Goal: Find specific page/section: Find specific page/section

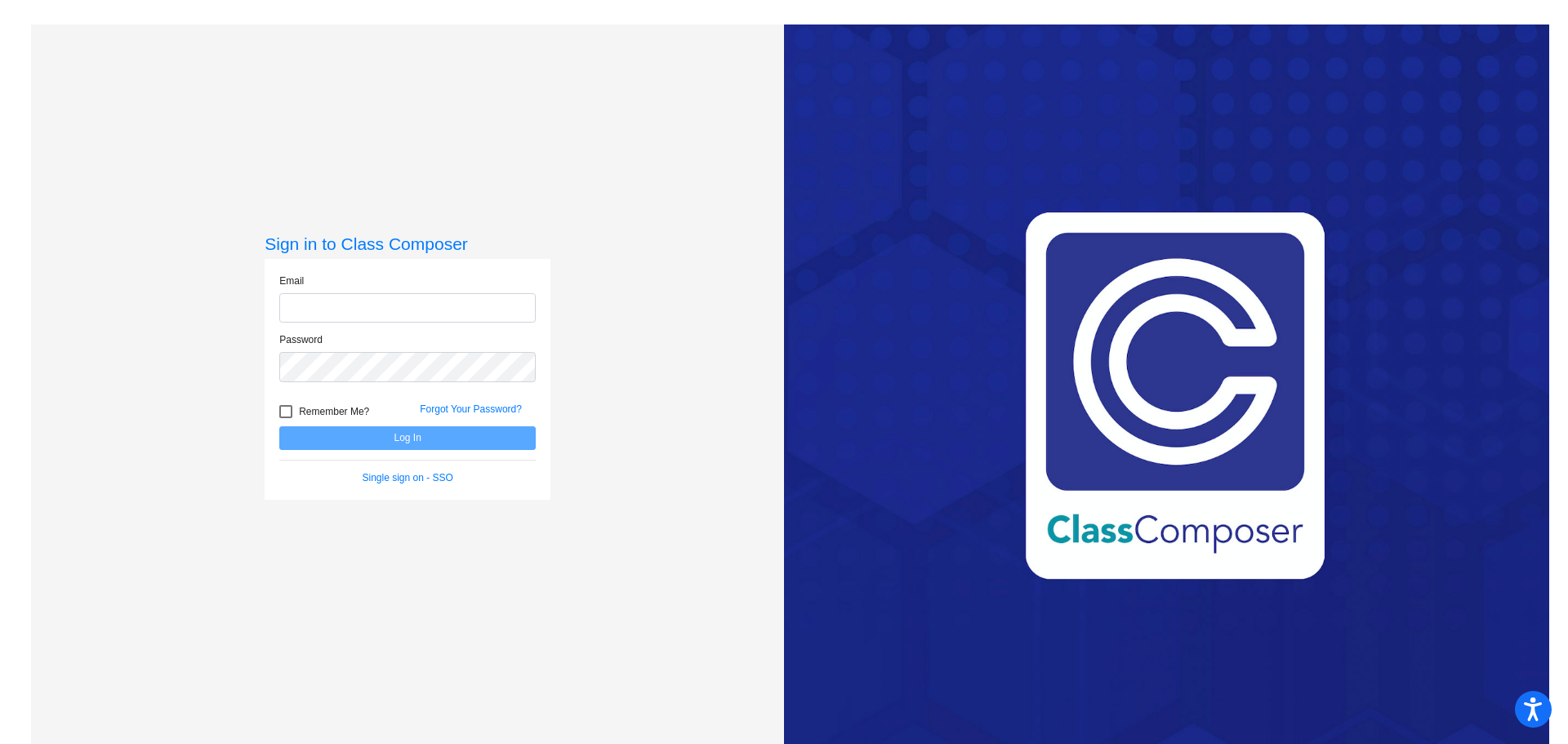
type input "[PERSON_NAME][EMAIL_ADDRESS][PERSON_NAME][DOMAIN_NAME]"
click at [281, 410] on div at bounding box center [285, 410] width 13 height 13
click at [285, 418] on input "Remember Me?" at bounding box center [285, 418] width 1 height 1
checkbox input "true"
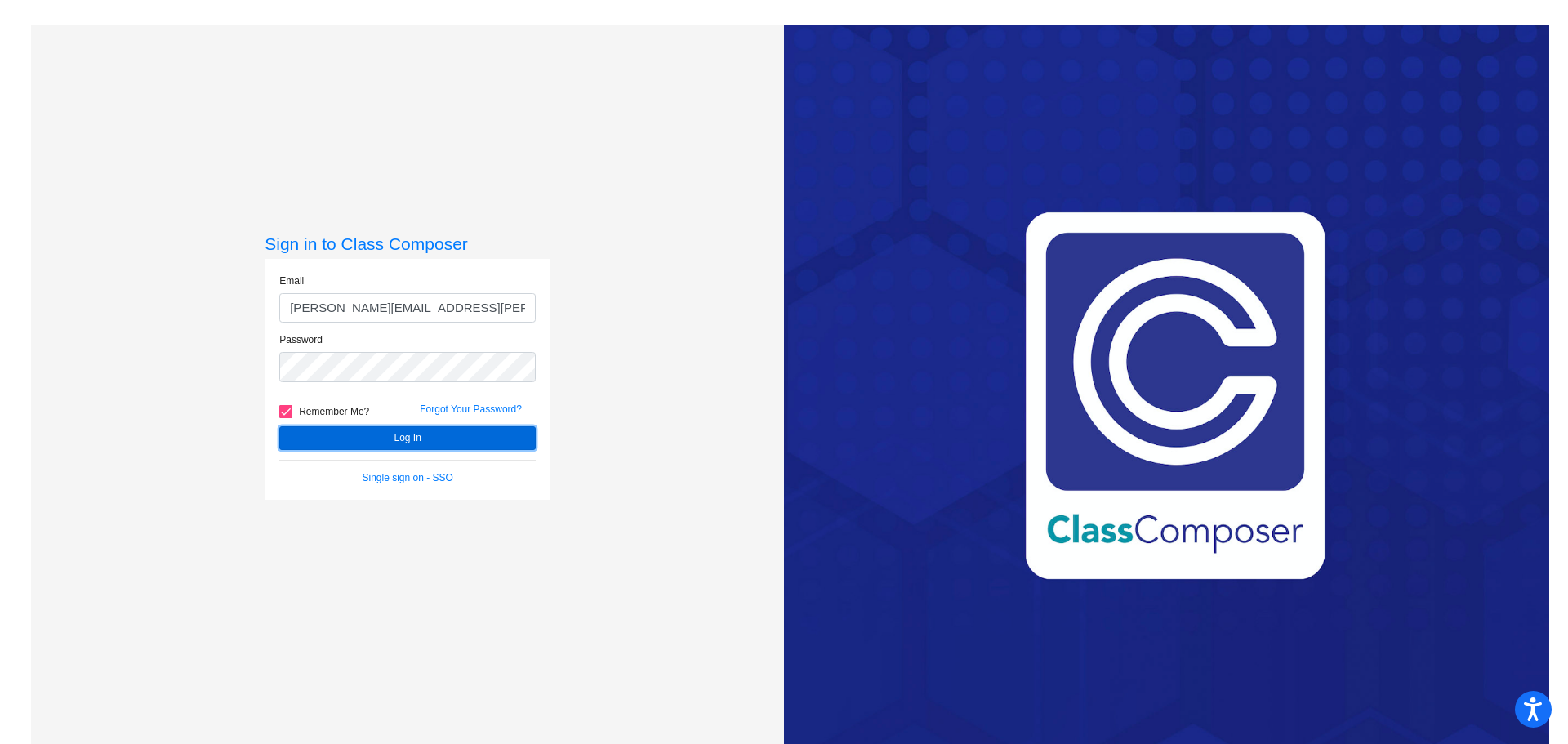
drag, startPoint x: 367, startPoint y: 434, endPoint x: 300, endPoint y: 438, distance: 67.1
click at [368, 433] on button "Log In" at bounding box center [407, 438] width 256 height 24
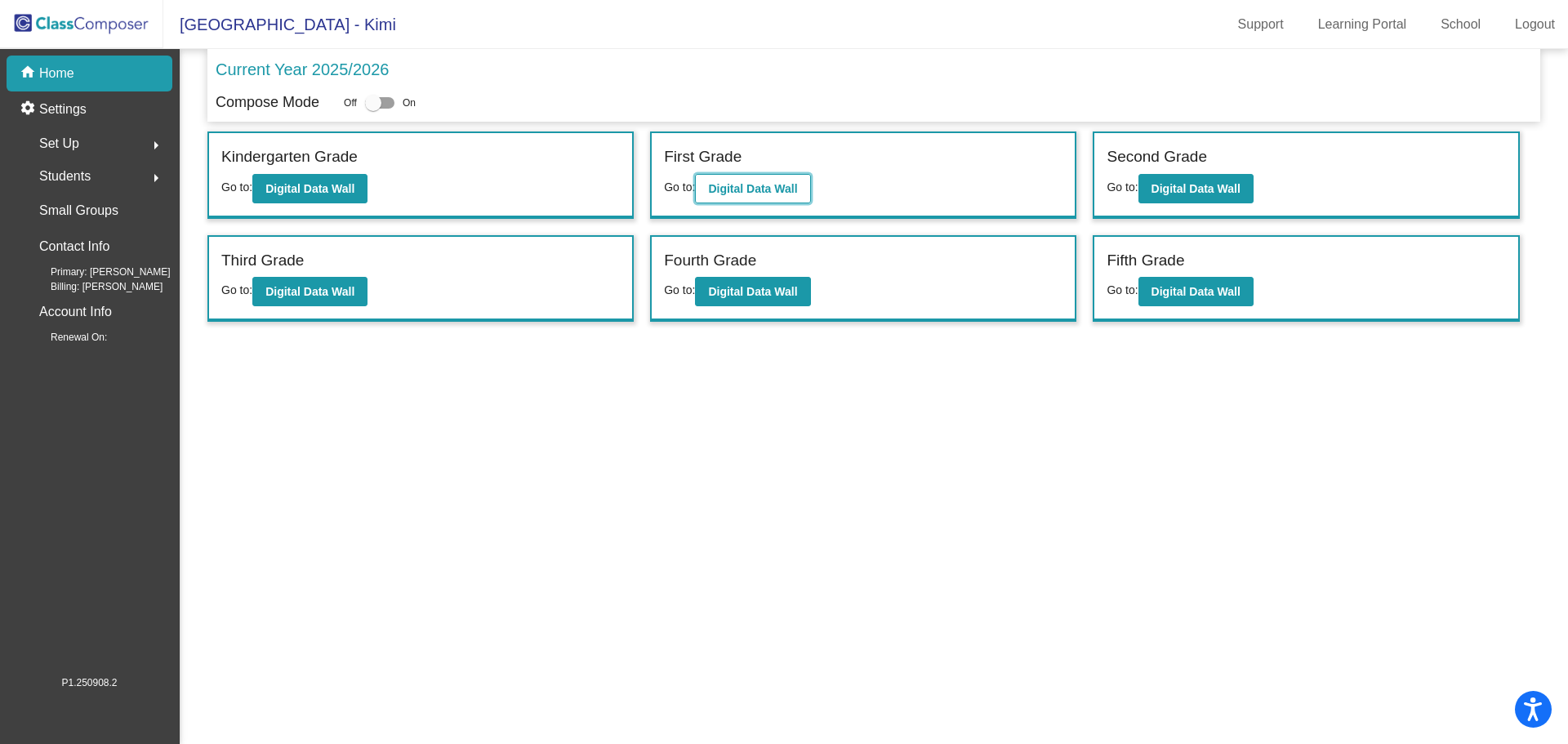
click at [726, 188] on b "Digital Data Wall" at bounding box center [753, 188] width 89 height 13
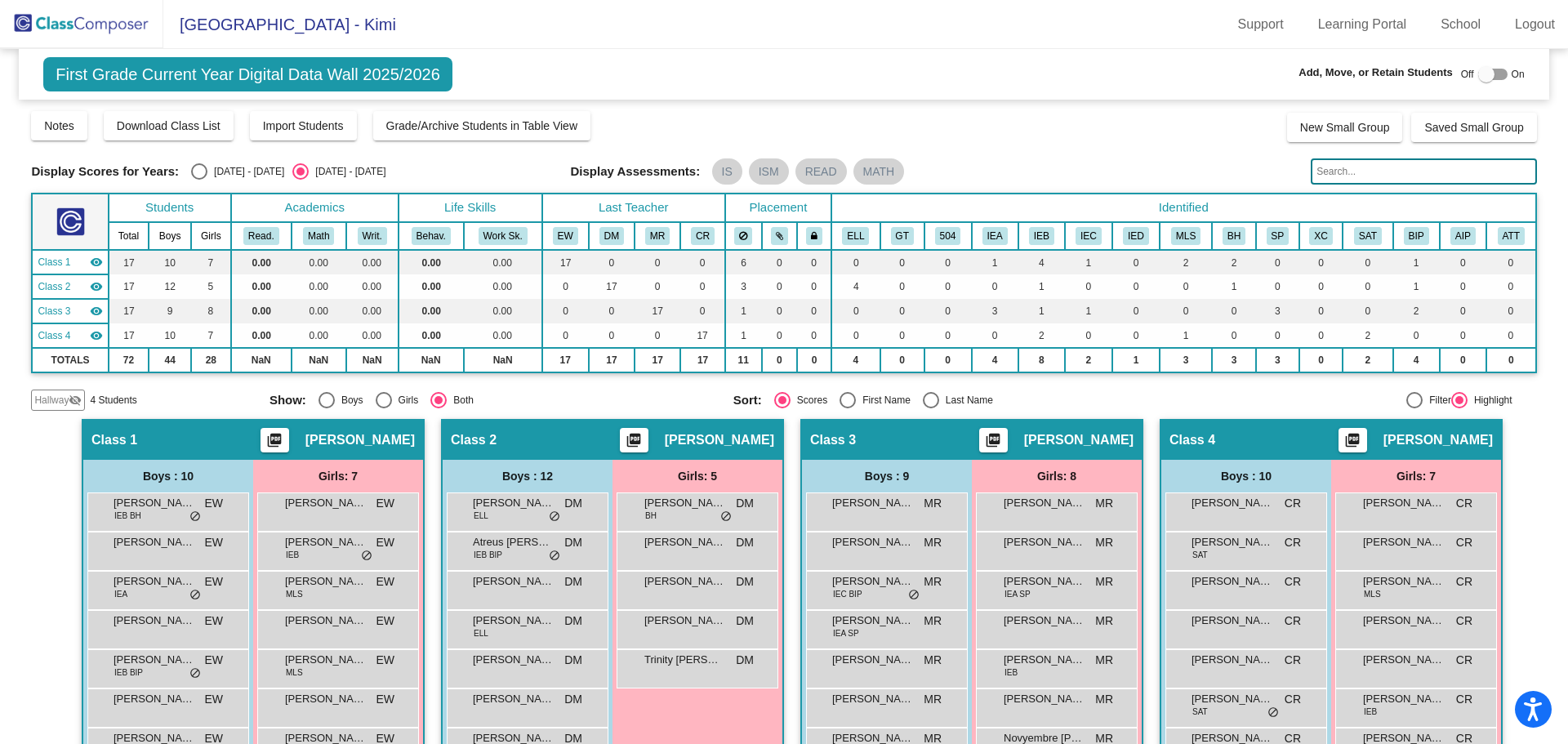
click at [73, 23] on img at bounding box center [82, 24] width 164 height 48
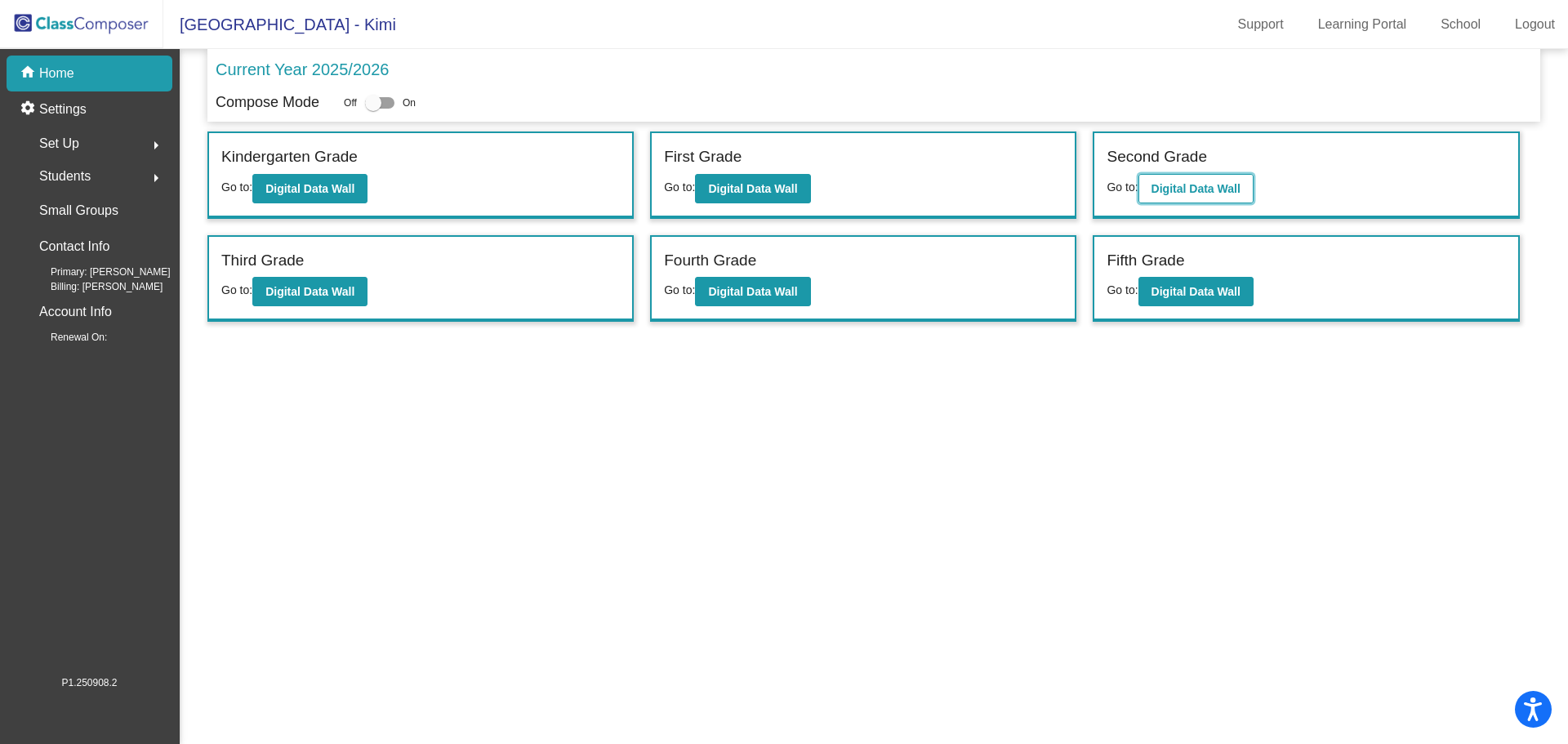
click at [1183, 186] on b "Digital Data Wall" at bounding box center [1196, 188] width 89 height 13
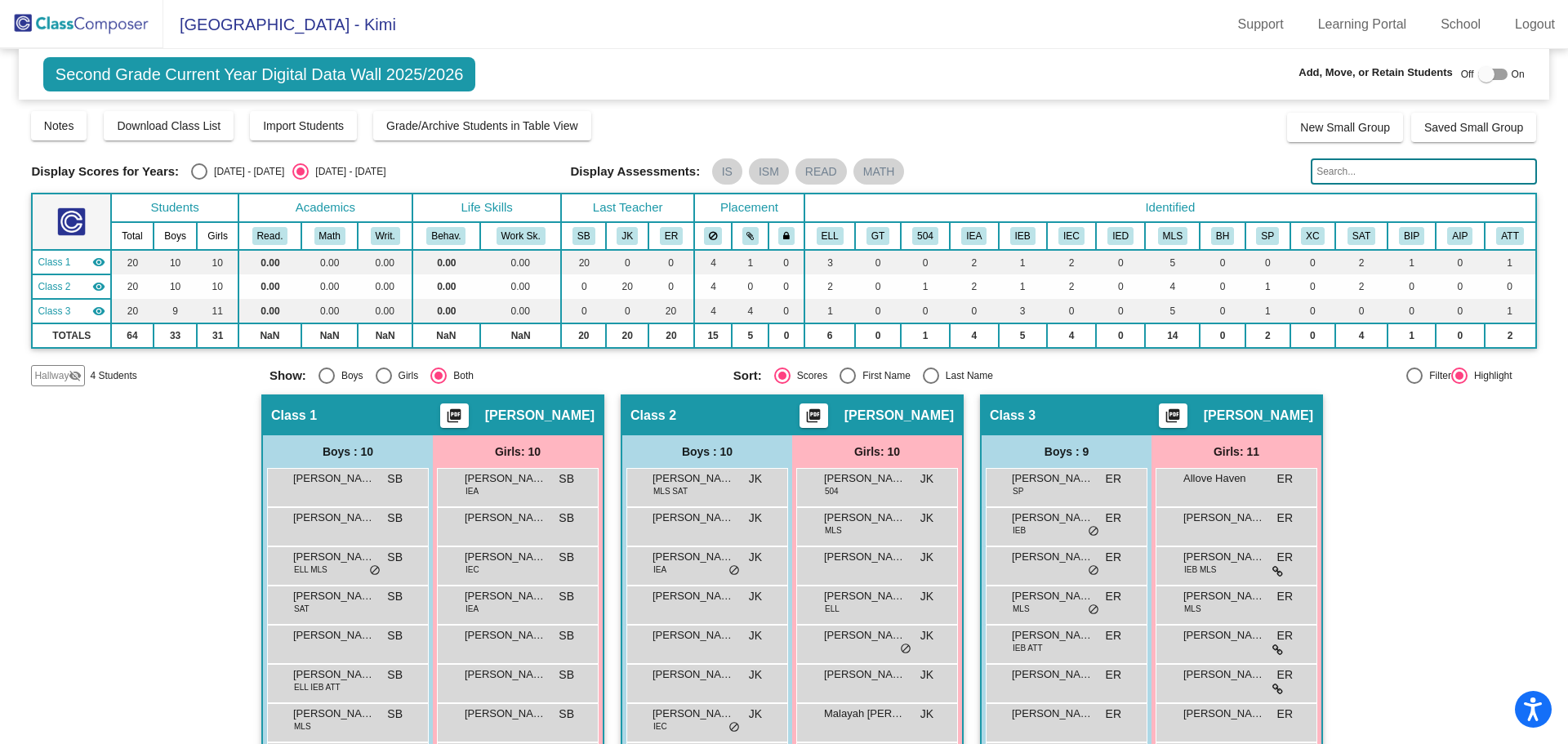
scroll to position [163, 0]
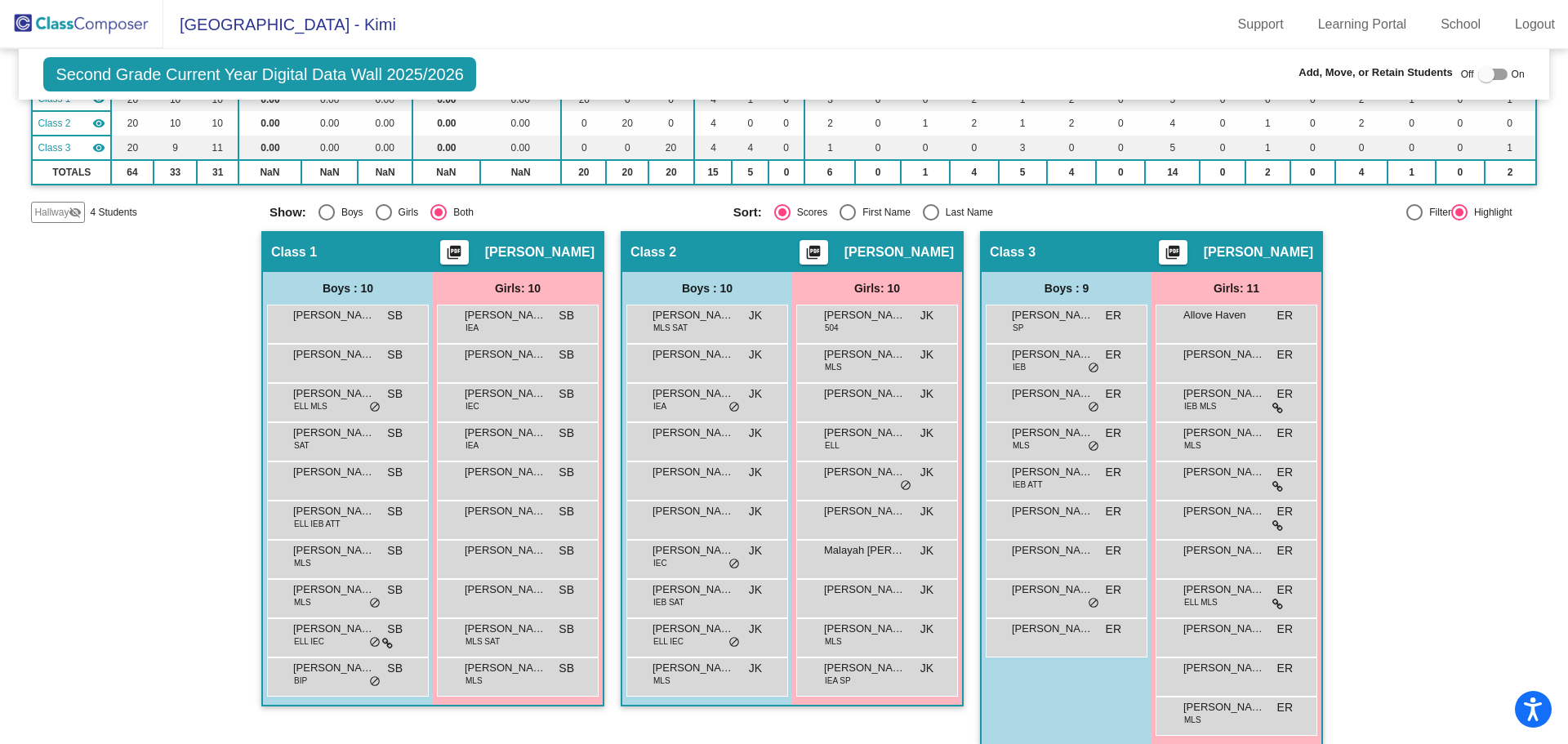
click at [98, 22] on img at bounding box center [82, 24] width 164 height 48
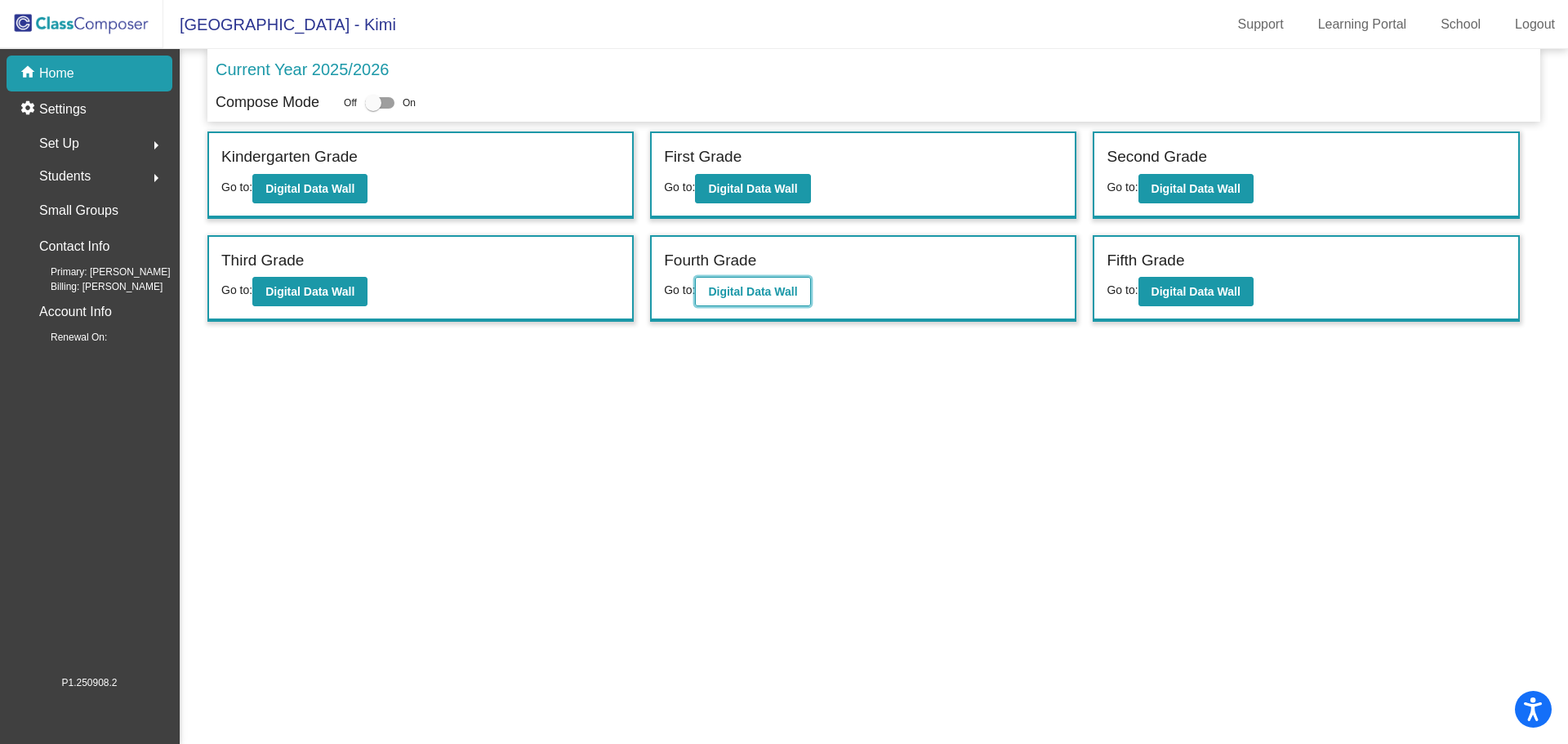
click at [746, 296] on b "Digital Data Wall" at bounding box center [753, 291] width 89 height 13
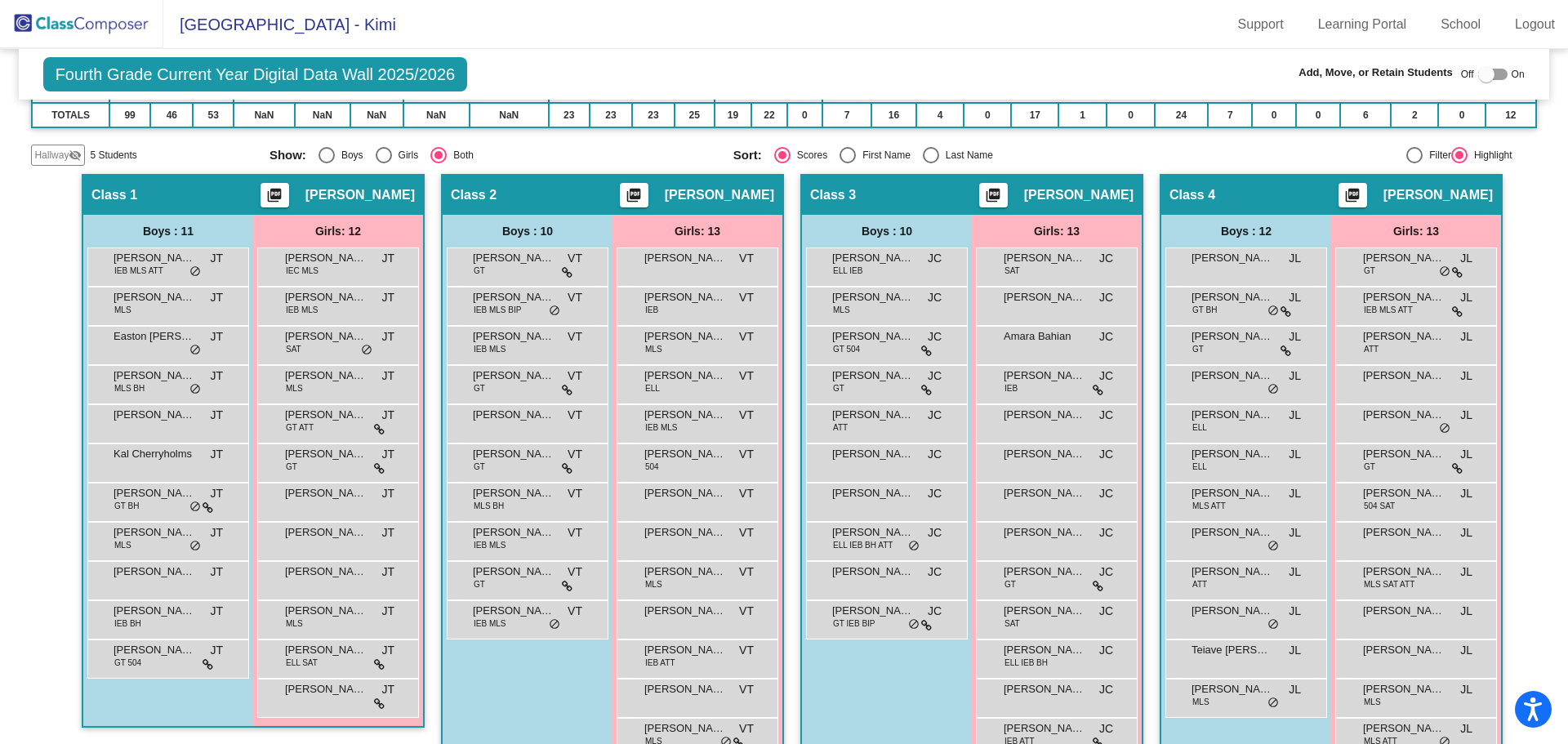
scroll to position [284, 0]
